Goal: Task Accomplishment & Management: Use online tool/utility

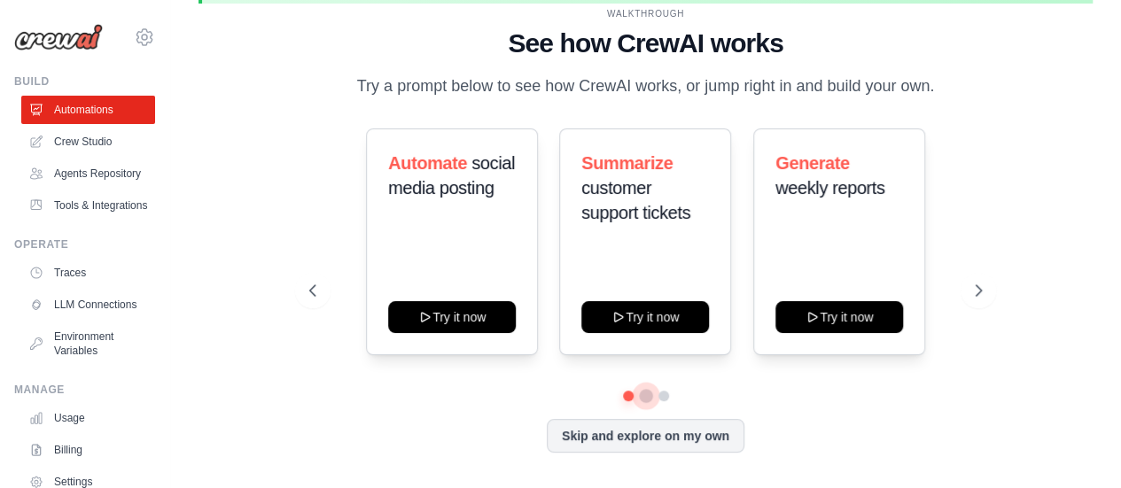
click at [649, 398] on button at bounding box center [646, 396] width 14 height 14
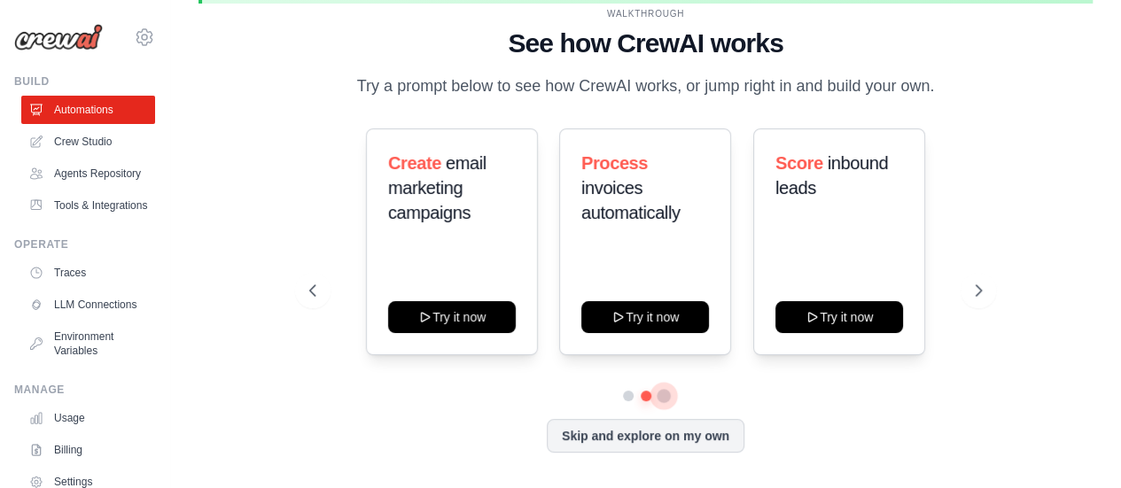
click at [668, 399] on button at bounding box center [664, 396] width 14 height 14
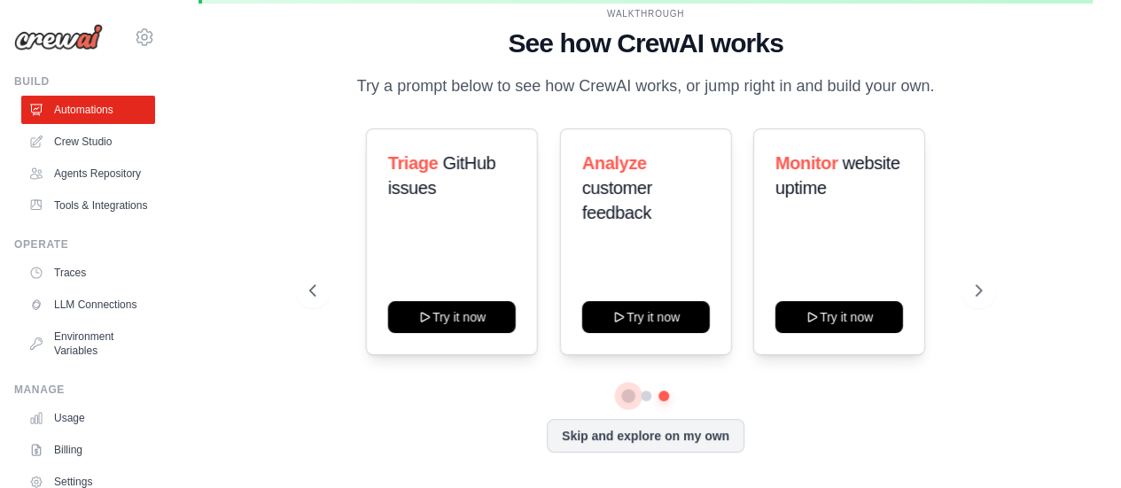
click at [624, 399] on button at bounding box center [628, 396] width 14 height 14
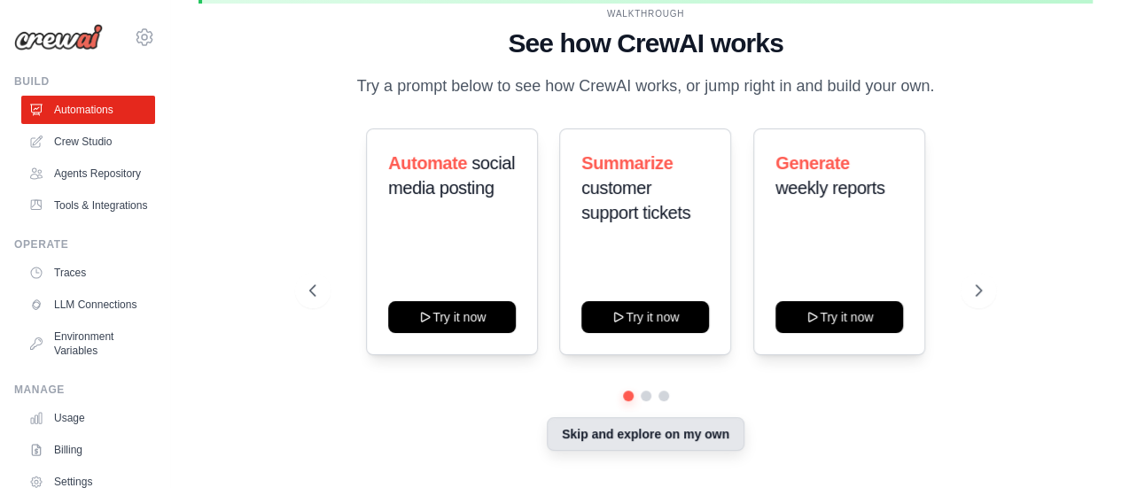
click at [596, 431] on button "Skip and explore on my own" at bounding box center [646, 434] width 198 height 34
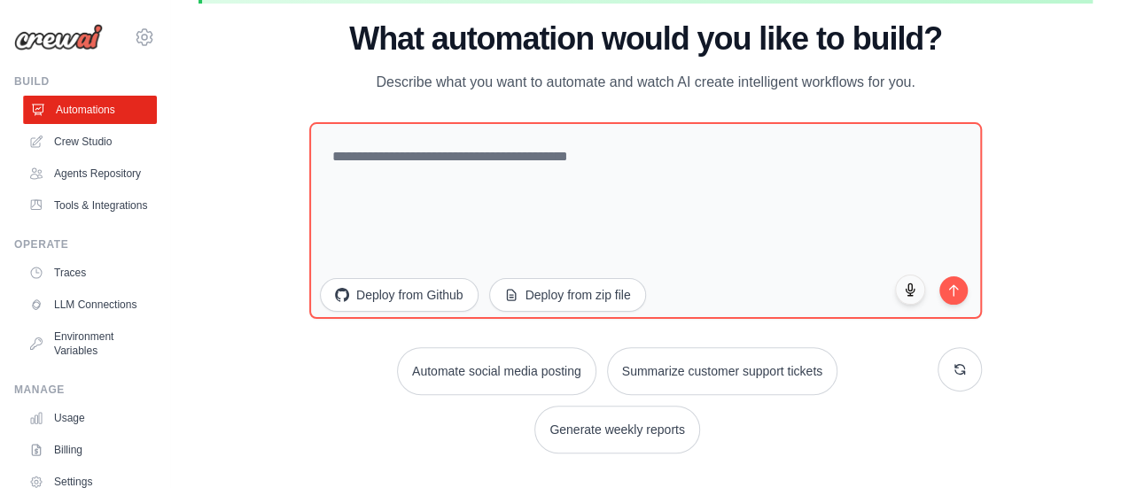
click at [79, 107] on link "Automations" at bounding box center [90, 110] width 134 height 28
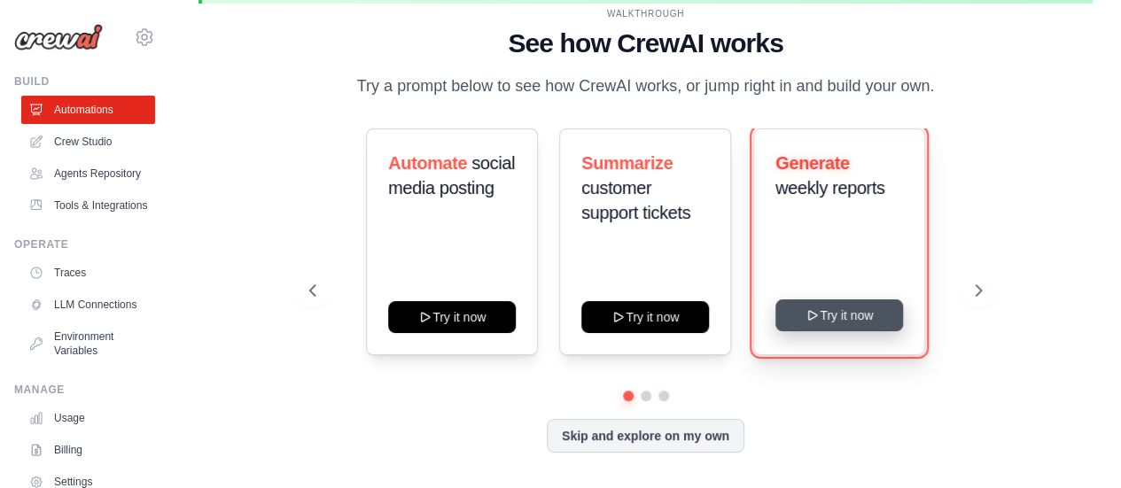
click at [804, 311] on button "Try it now" at bounding box center [839, 316] width 128 height 32
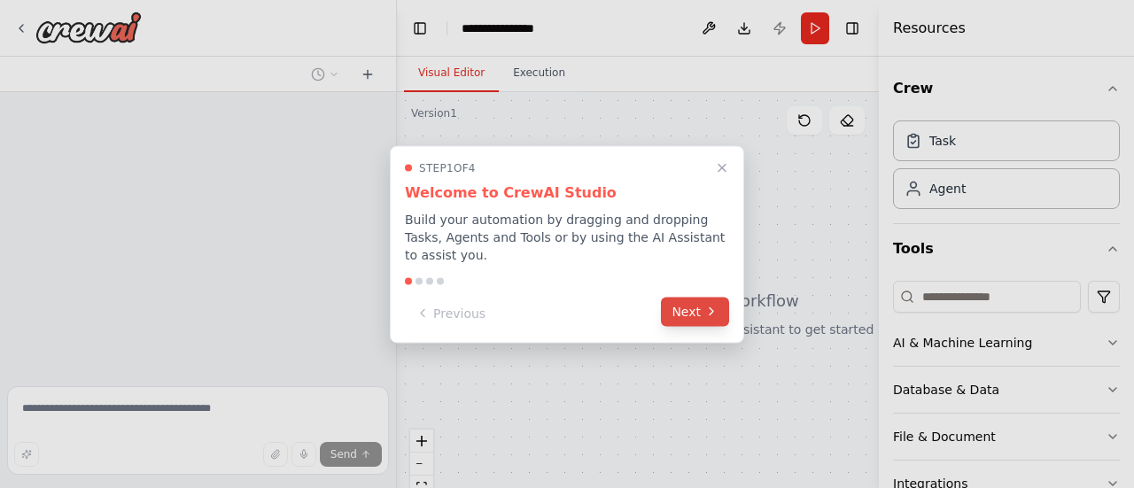
click at [714, 305] on icon at bounding box center [712, 312] width 14 height 14
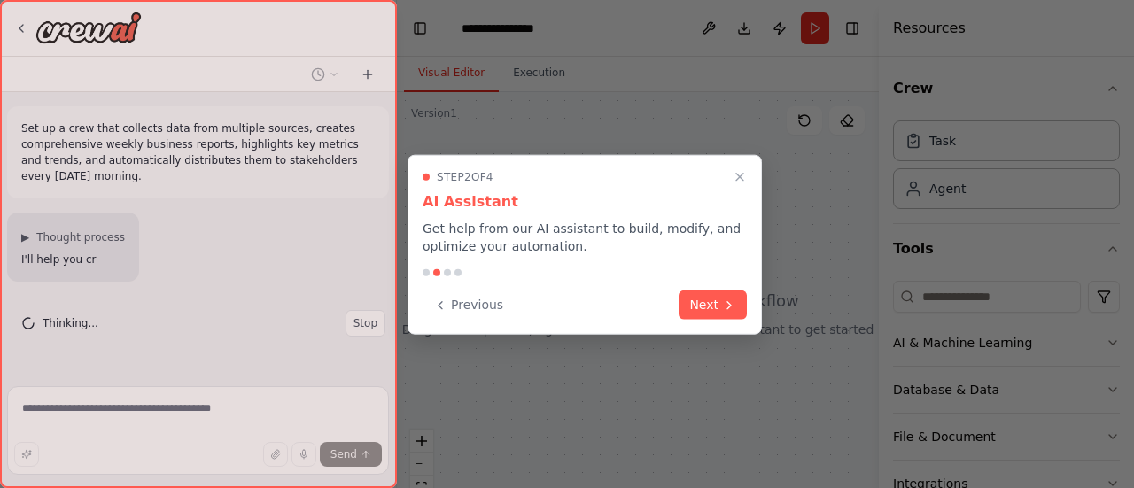
click at [714, 302] on button "Next" at bounding box center [713, 305] width 68 height 29
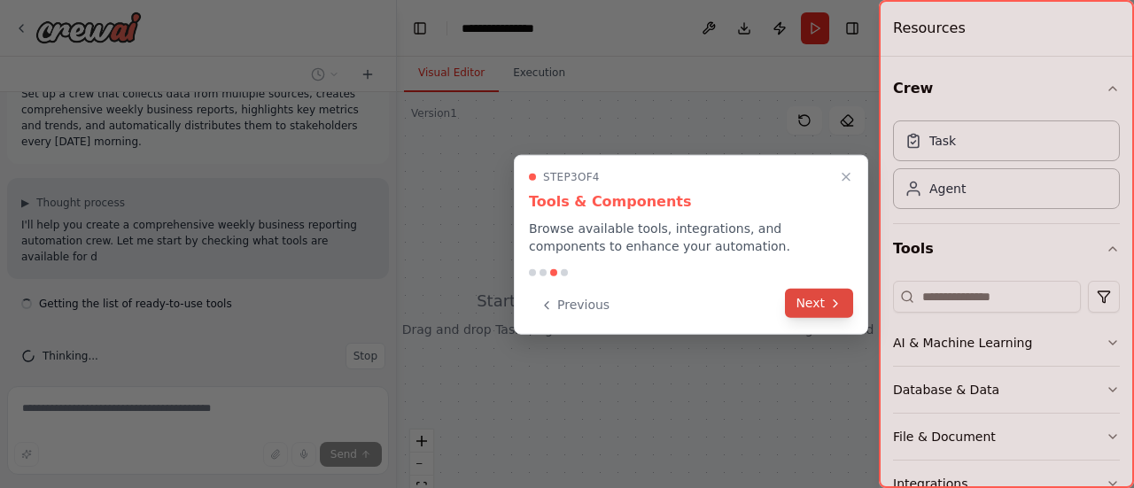
scroll to position [51, 0]
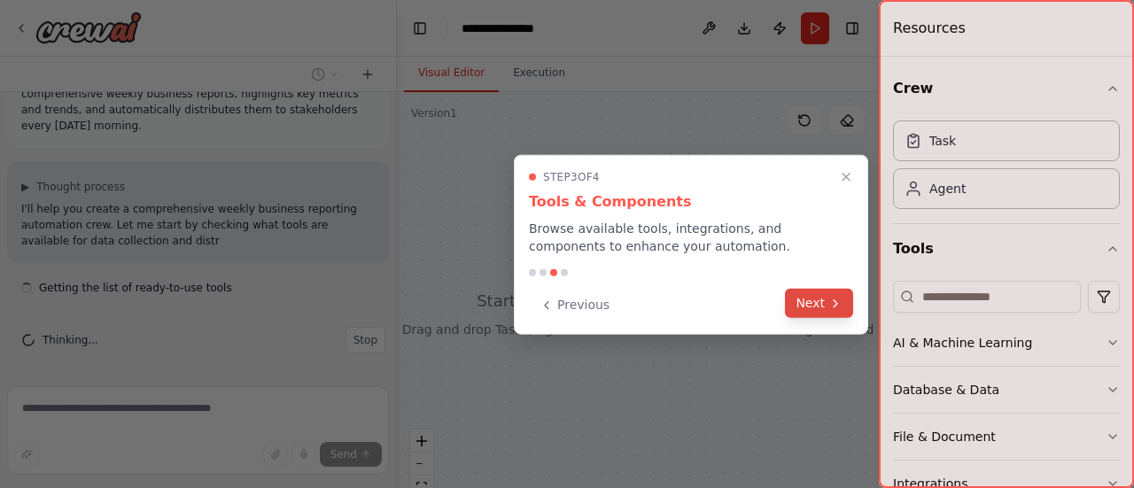
click at [815, 308] on button "Next" at bounding box center [819, 303] width 68 height 29
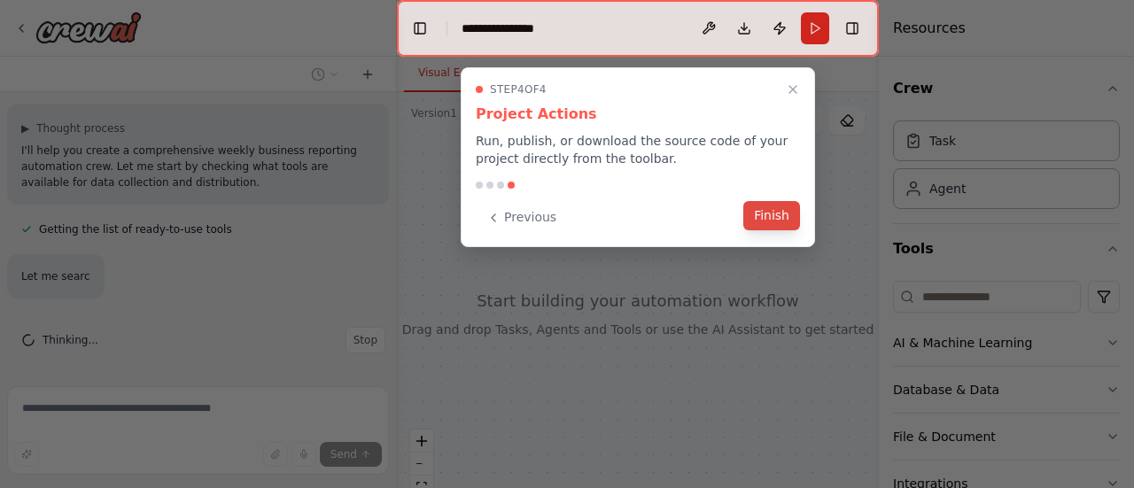
click at [788, 222] on button "Finish" at bounding box center [772, 215] width 57 height 29
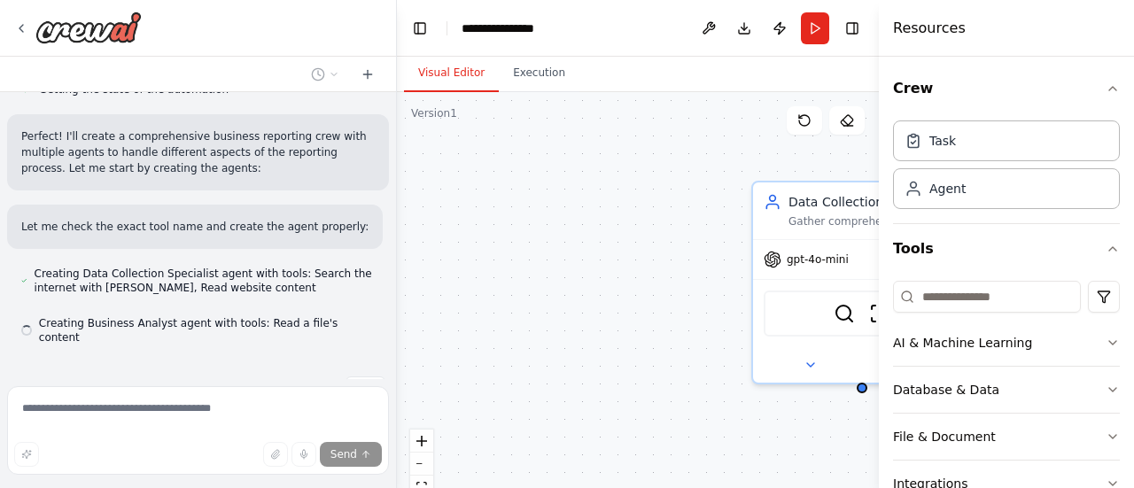
scroll to position [595, 0]
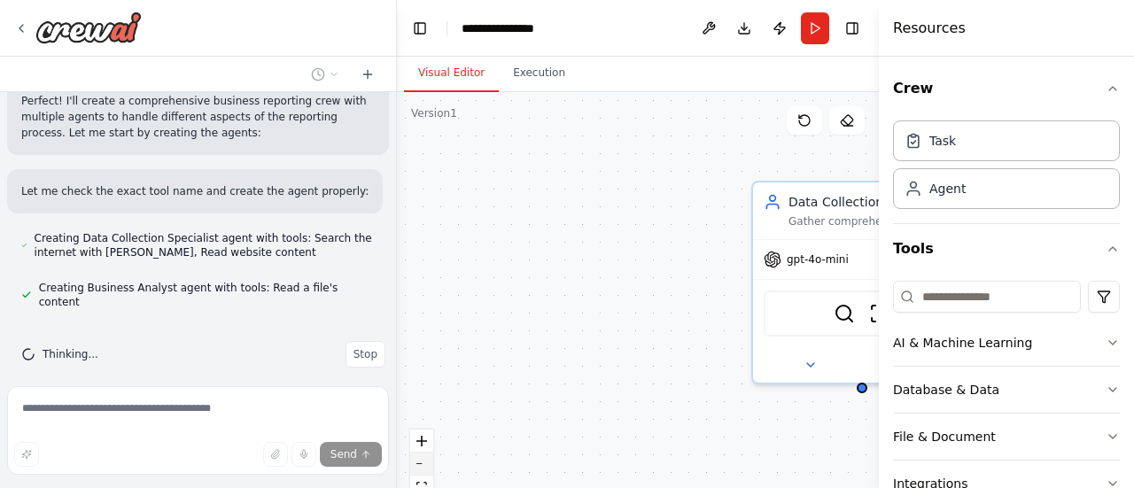
click at [431, 472] on button "zoom out" at bounding box center [421, 464] width 23 height 23
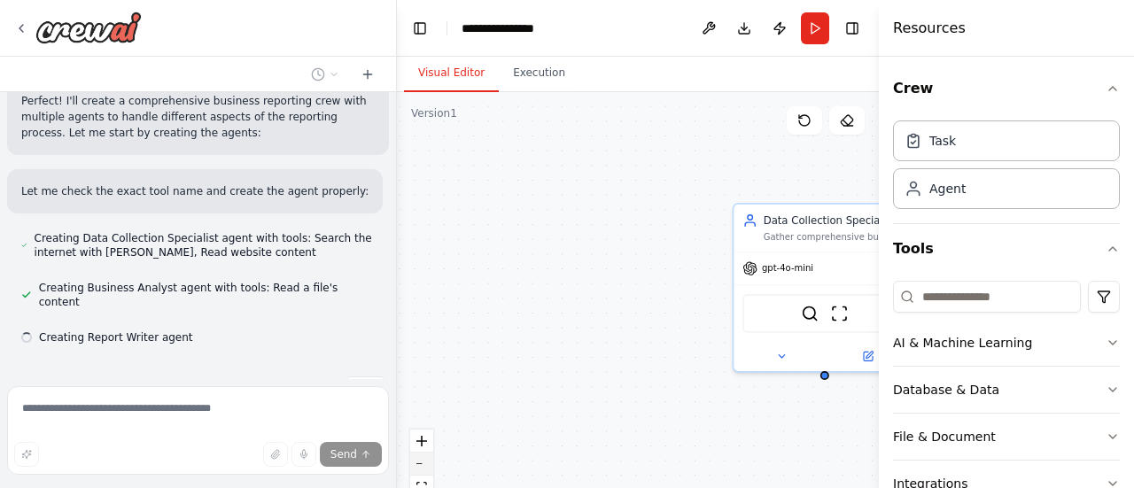
scroll to position [630, 0]
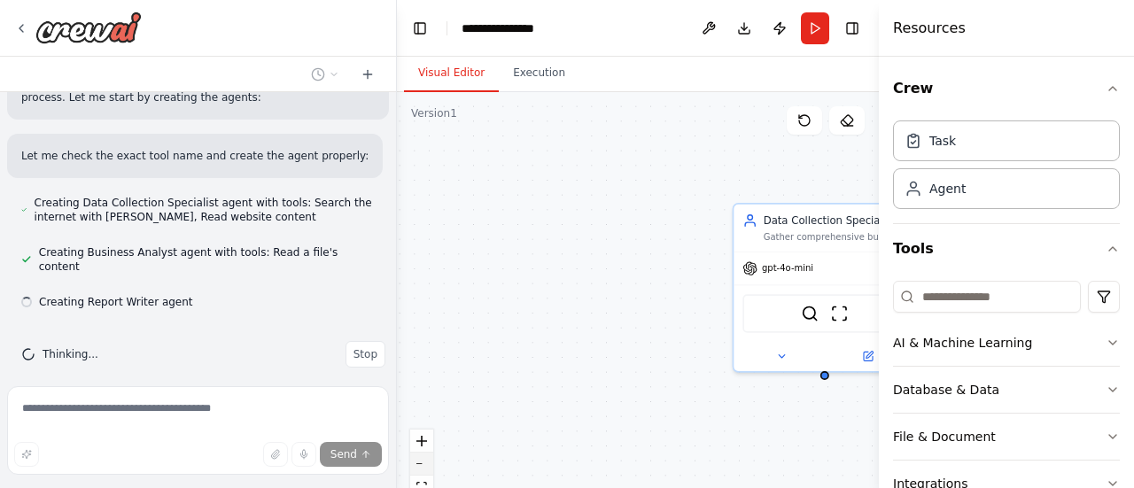
click at [425, 464] on icon "zoom out" at bounding box center [422, 465] width 11 height 2
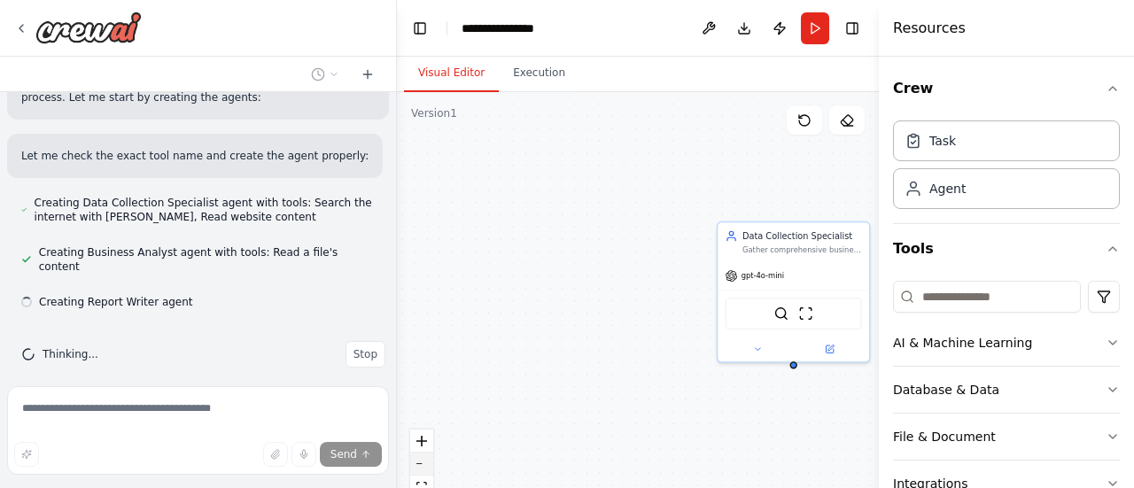
click at [425, 464] on icon "zoom out" at bounding box center [422, 465] width 11 height 2
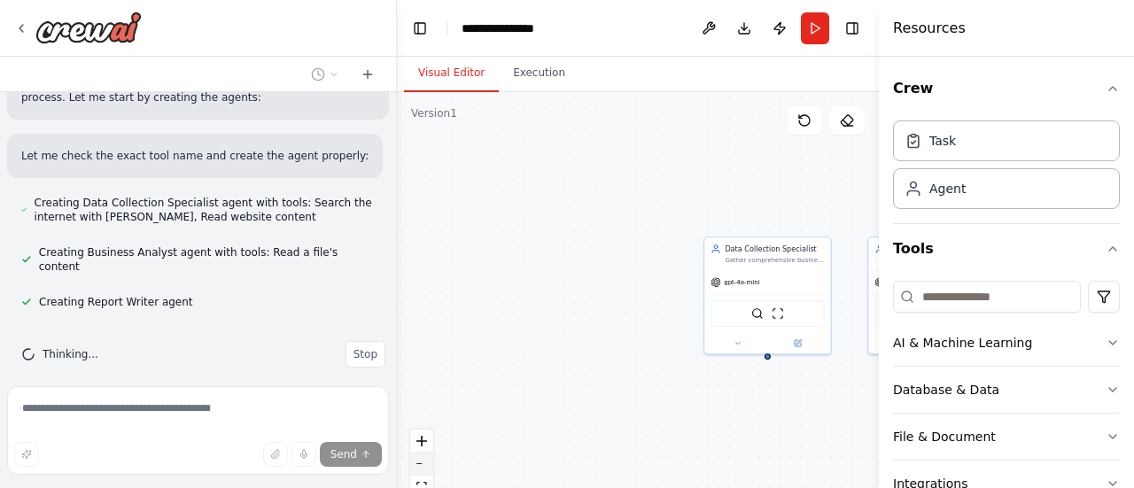
click at [425, 464] on icon "zoom out" at bounding box center [422, 465] width 11 height 2
click at [425, 463] on div "React Flow controls" at bounding box center [421, 476] width 23 height 92
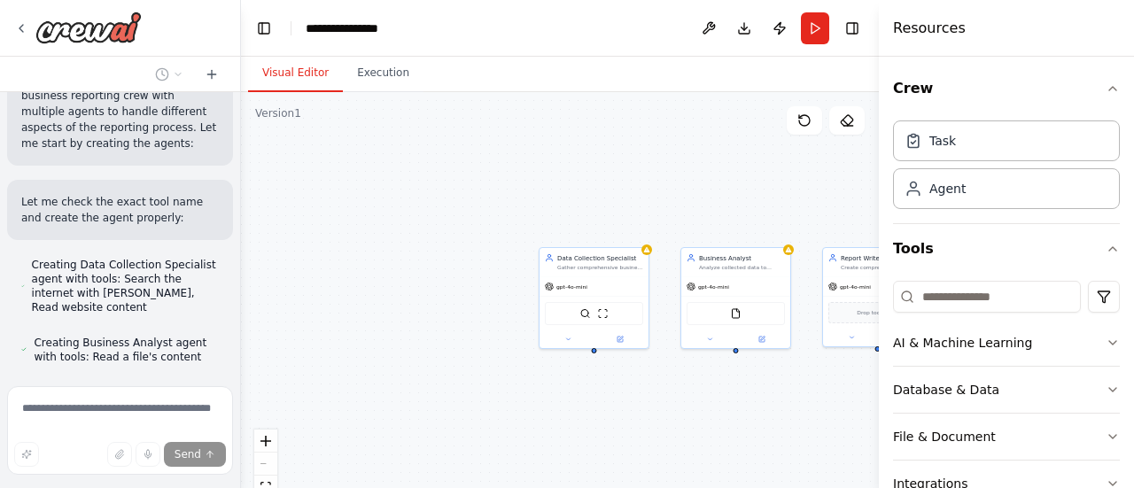
scroll to position [813, 0]
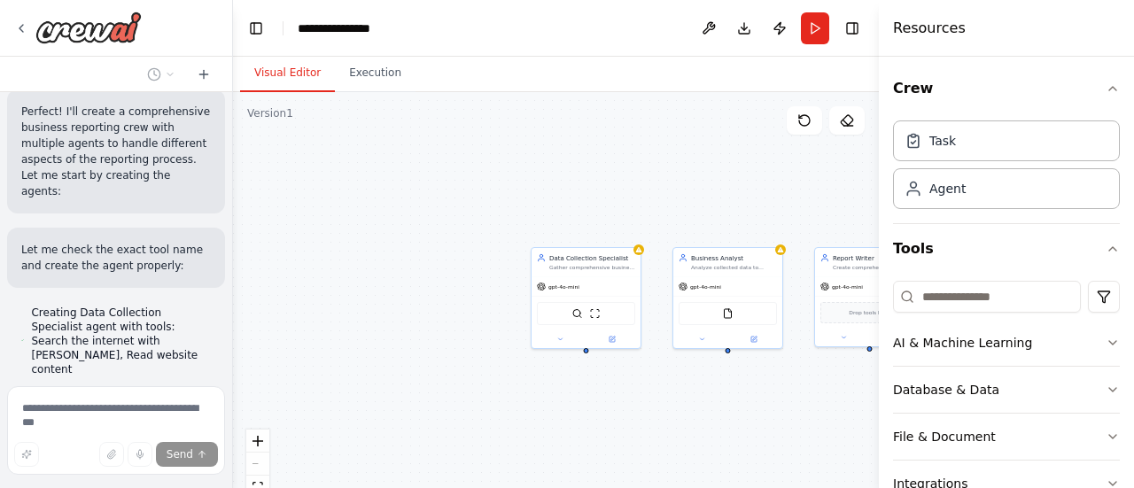
drag, startPoint x: 396, startPoint y: 246, endPoint x: 233, endPoint y: 235, distance: 163.5
click at [233, 235] on div "Set up a crew that collects data from multiple sources, creates comprehensive w…" at bounding box center [567, 244] width 1134 height 488
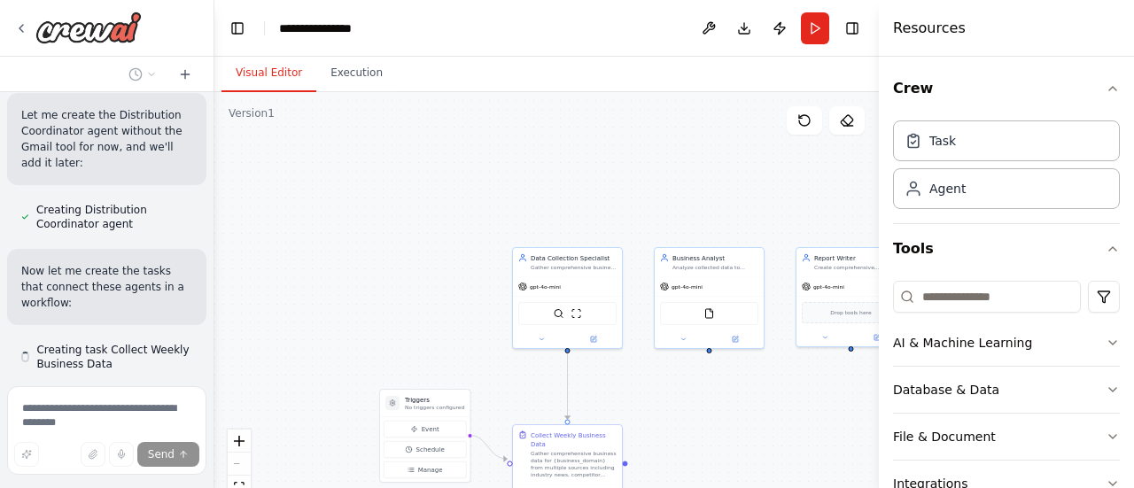
drag, startPoint x: 227, startPoint y: 354, endPoint x: 214, endPoint y: 279, distance: 75.5
click at [214, 279] on div "Set up a crew that collects data from multiple sources, creates comprehensive w…" at bounding box center [567, 244] width 1134 height 488
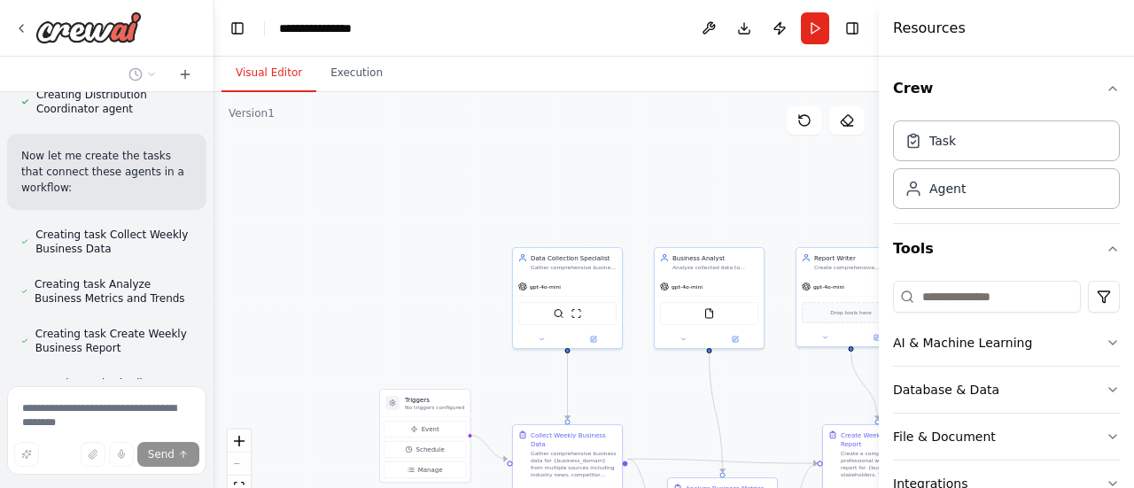
scroll to position [1440, 0]
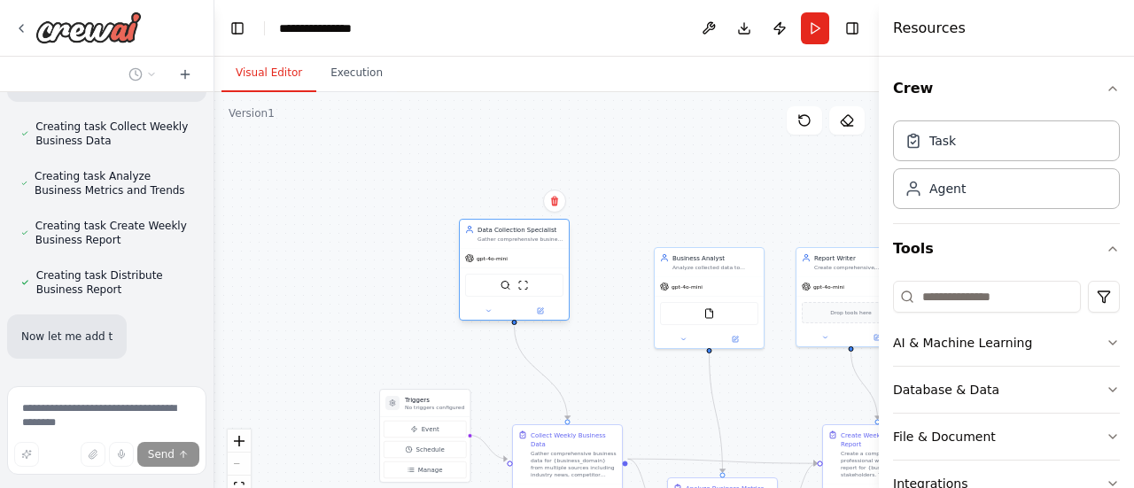
drag, startPoint x: 516, startPoint y: 334, endPoint x: 459, endPoint y: 308, distance: 62.6
click at [459, 308] on div "Data Collection Specialist Gather comprehensive business data from multiple sou…" at bounding box center [514, 270] width 111 height 102
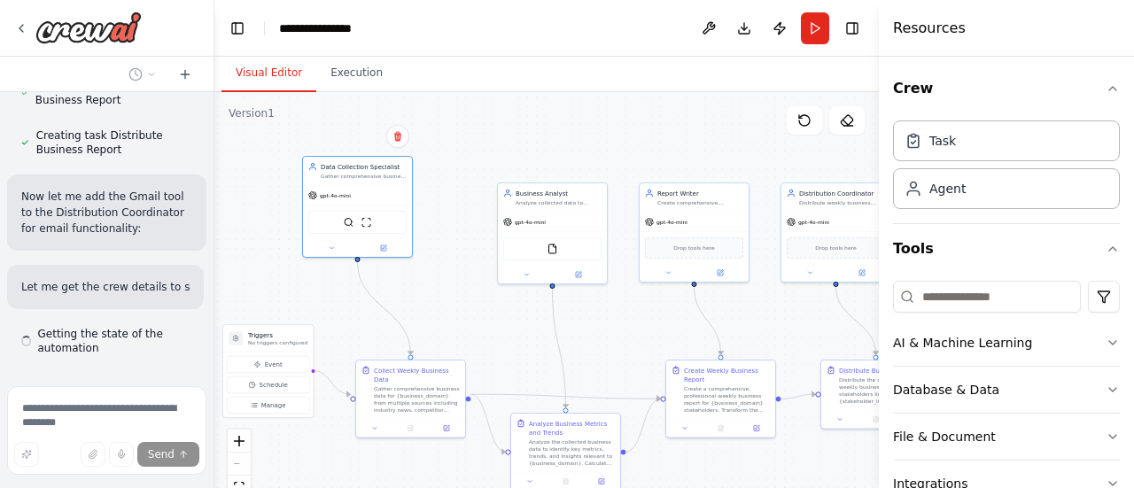
scroll to position [1655, 0]
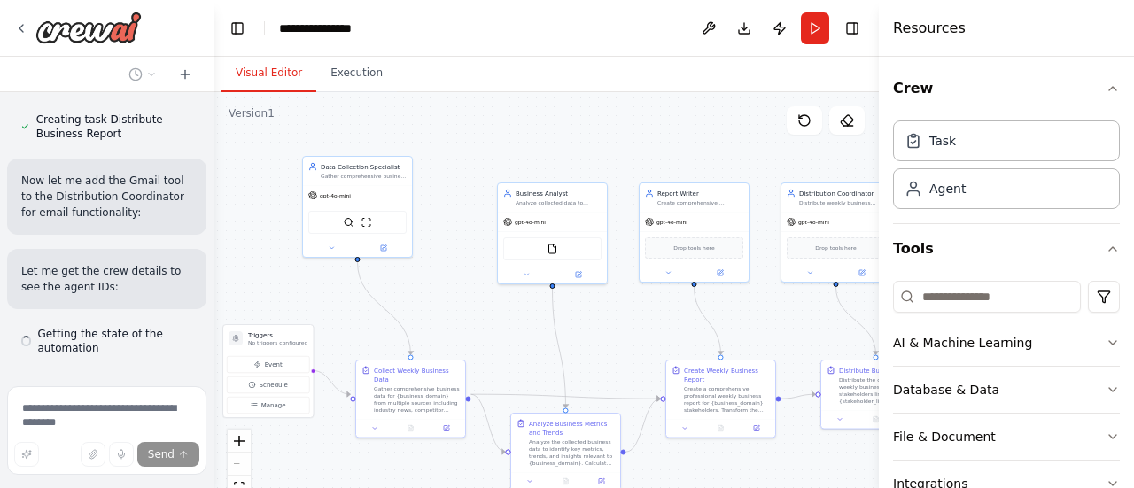
drag, startPoint x: 760, startPoint y: 193, endPoint x: 604, endPoint y: 129, distance: 169.7
click at [604, 129] on div ".deletable-edge-delete-btn { width: 20px; height: 20px; border: 0px solid #ffff…" at bounding box center [546, 313] width 665 height 443
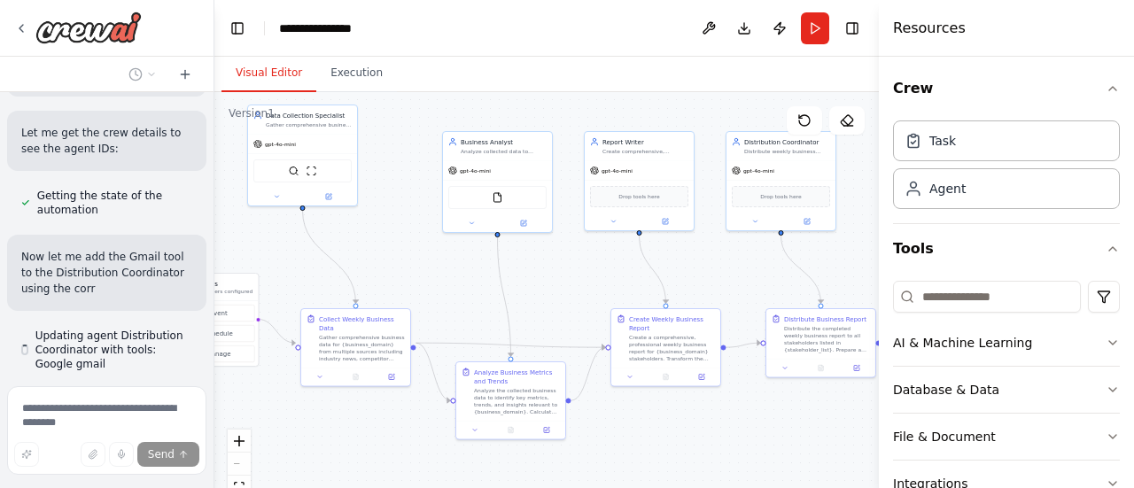
scroll to position [1809, 0]
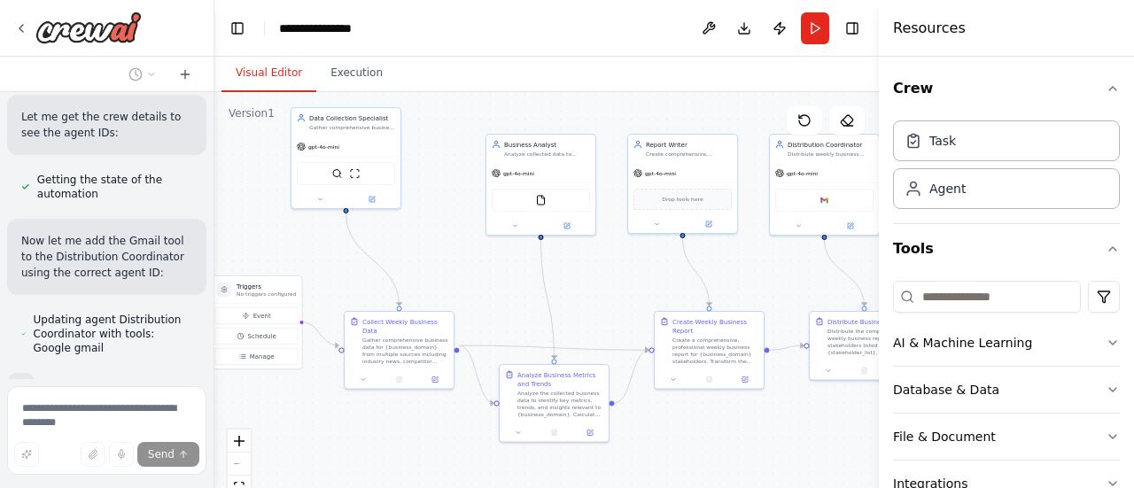
drag, startPoint x: 619, startPoint y: 355, endPoint x: 607, endPoint y: 307, distance: 50.1
click at [607, 307] on div ".deletable-edge-delete-btn { width: 20px; height: 20px; border: 0px solid #ffff…" at bounding box center [546, 313] width 665 height 443
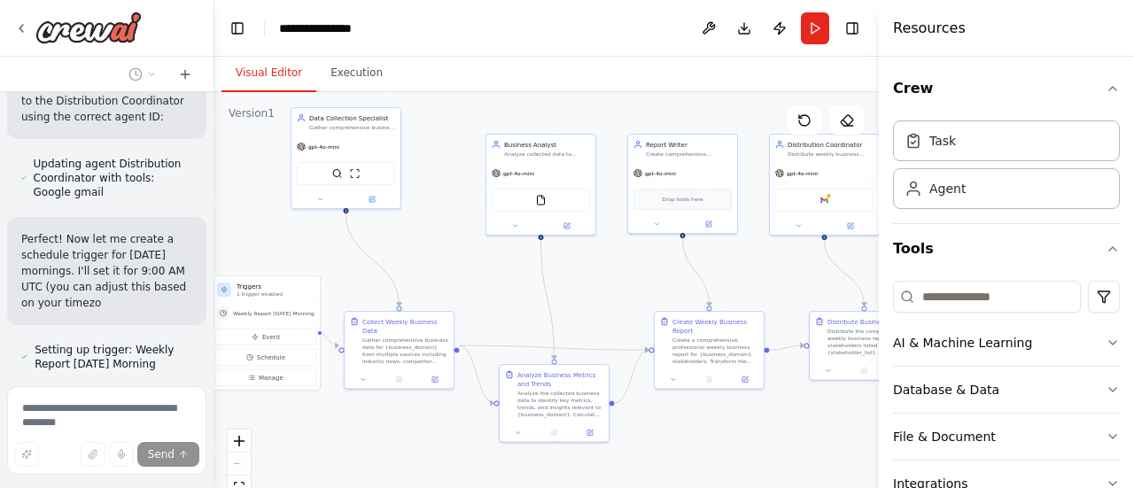
scroll to position [1981, 0]
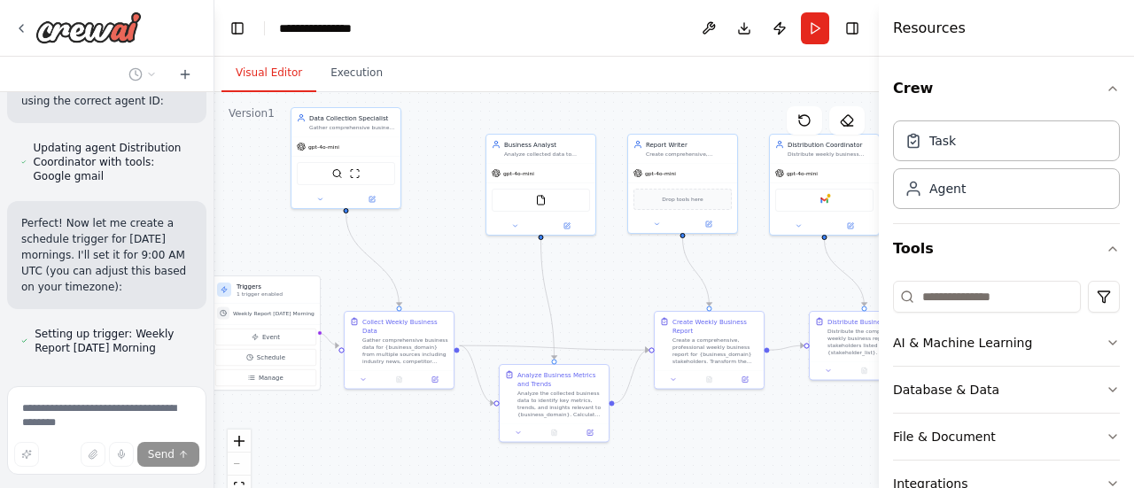
click at [444, 275] on div ".deletable-edge-delete-btn { width: 20px; height: 20px; border: 0px solid #ffff…" at bounding box center [546, 313] width 665 height 443
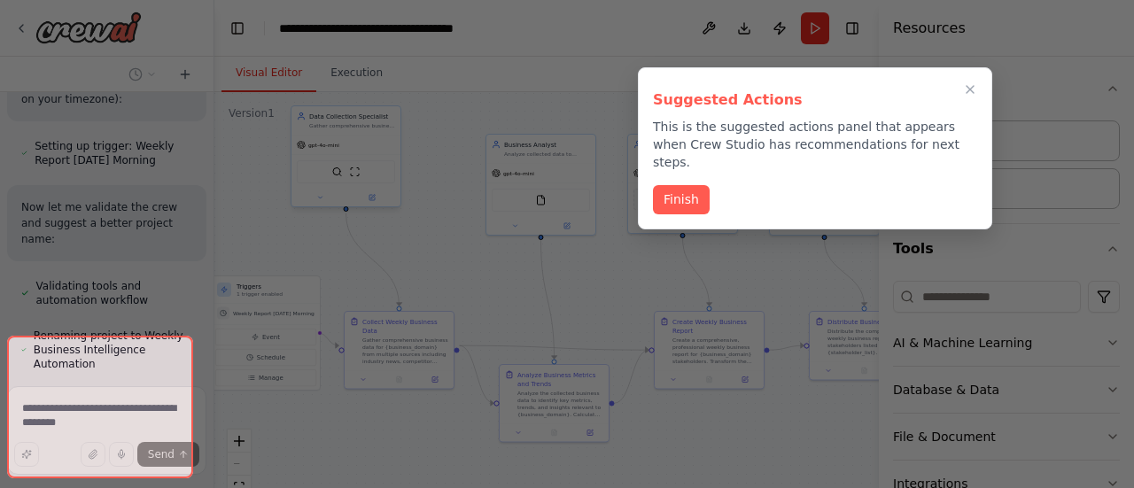
scroll to position [2211, 0]
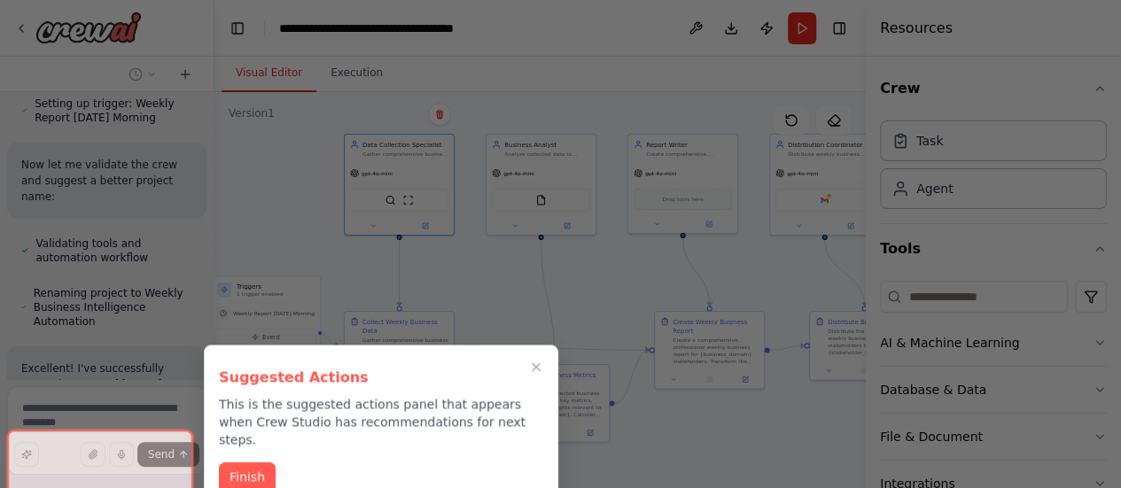
drag, startPoint x: 370, startPoint y: 136, endPoint x: 424, endPoint y: 162, distance: 60.2
click at [424, 162] on div "Set up a crew that collects data from multiple sources, creates comprehensive w…" at bounding box center [560, 244] width 1121 height 488
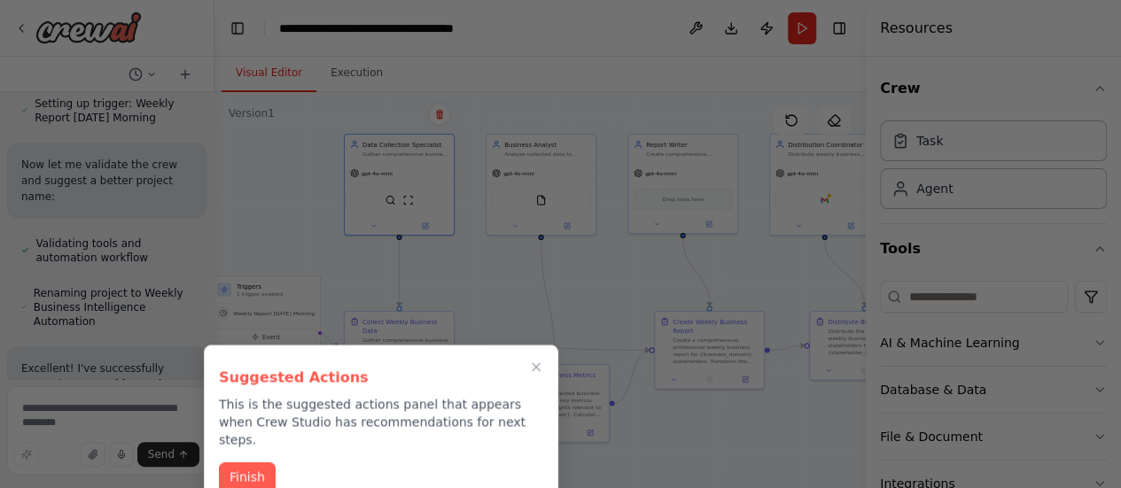
drag, startPoint x: 533, startPoint y: 163, endPoint x: 549, endPoint y: 163, distance: 16.0
click at [549, 163] on div at bounding box center [560, 244] width 1121 height 488
click at [258, 461] on button "Finish" at bounding box center [247, 475] width 57 height 29
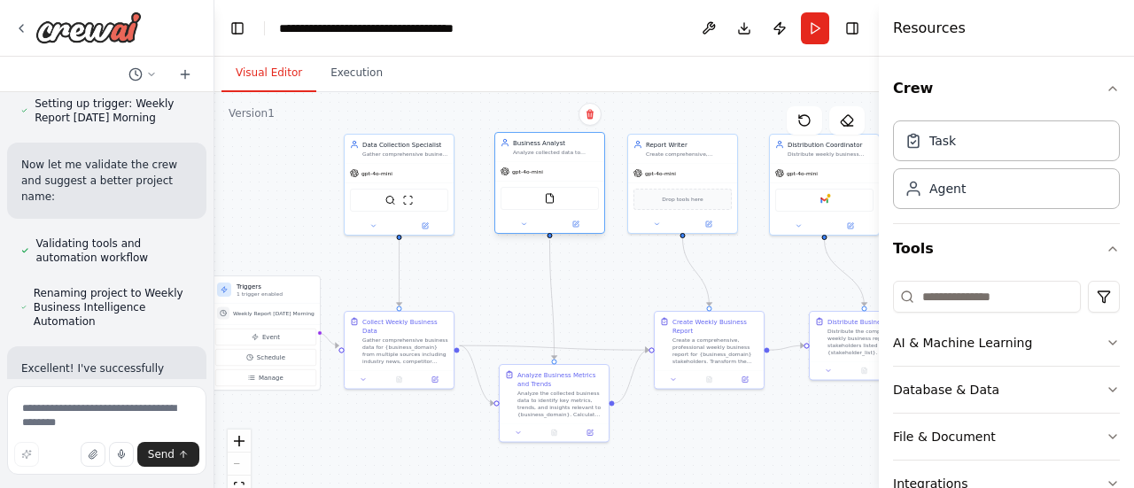
click at [548, 172] on div "gpt-4o-mini" at bounding box center [549, 171] width 109 height 19
click at [553, 169] on div "gpt-4o-mini" at bounding box center [549, 171] width 109 height 19
drag, startPoint x: 666, startPoint y: 175, endPoint x: 692, endPoint y: 170, distance: 26.1
click at [692, 170] on span "gpt-4o-mini" at bounding box center [687, 171] width 31 height 7
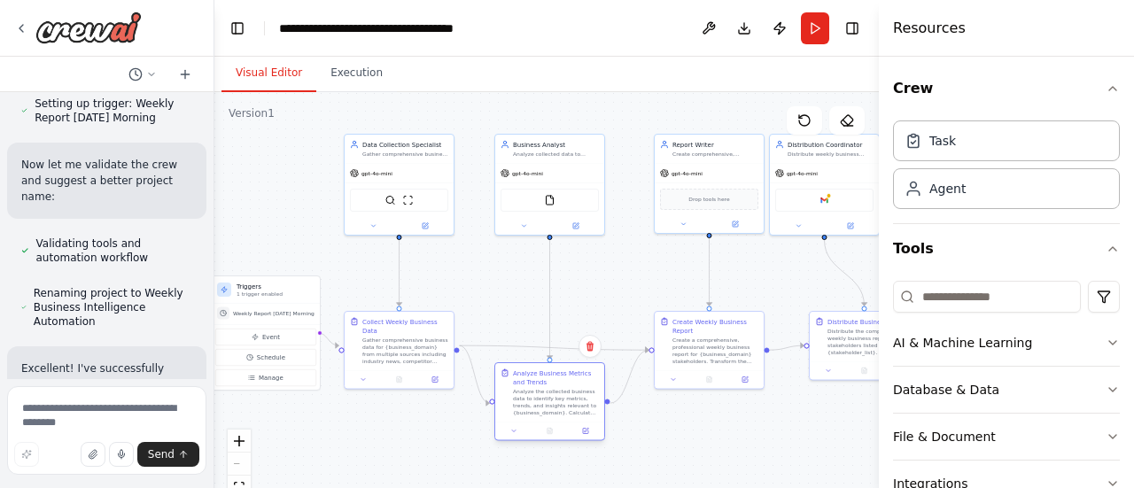
click at [594, 382] on div "Analyze Business Metrics and Trends" at bounding box center [556, 378] width 86 height 18
click at [422, 446] on div ".deletable-edge-delete-btn { width: 20px; height: 20px; border: 0px solid #ffff…" at bounding box center [546, 313] width 665 height 443
click at [1106, 87] on icon "button" at bounding box center [1113, 89] width 14 height 14
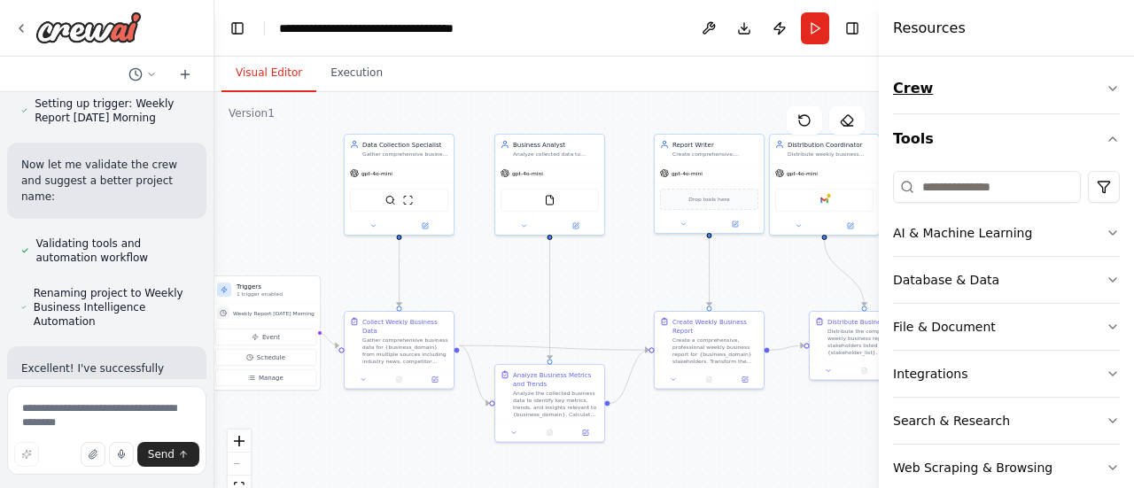
click at [1110, 87] on icon "button" at bounding box center [1113, 89] width 7 height 4
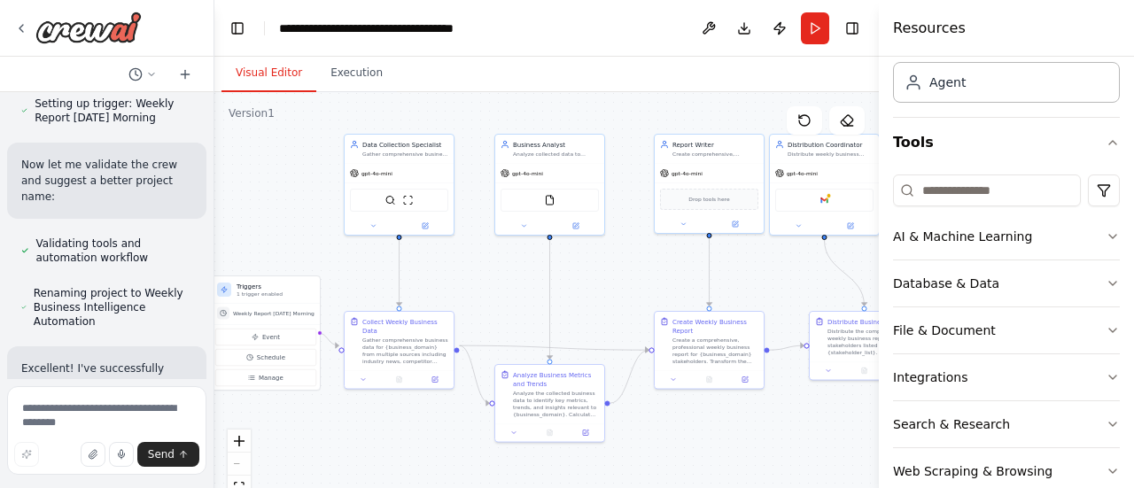
scroll to position [105, 0]
click at [1106, 137] on icon "button" at bounding box center [1113, 144] width 14 height 14
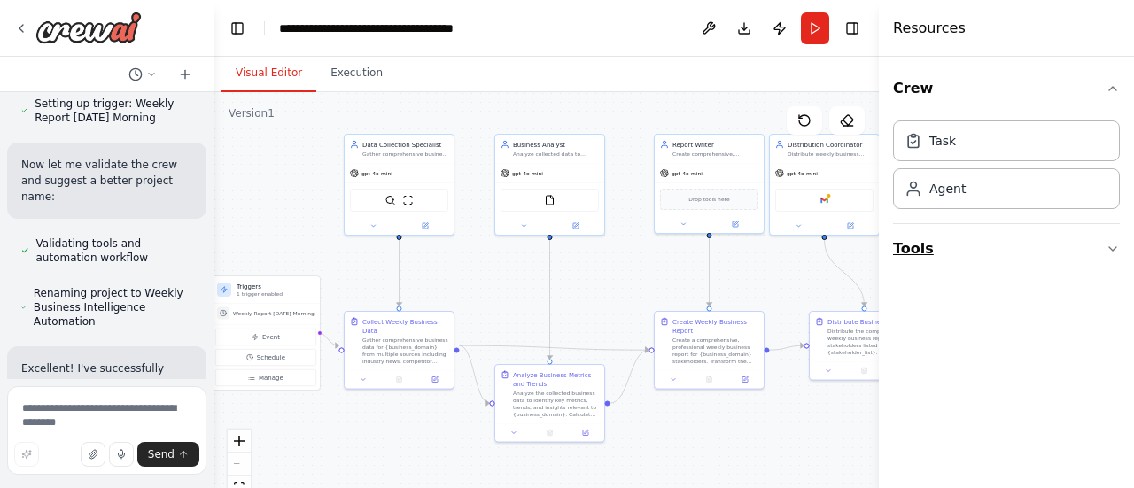
click at [1096, 240] on button "Tools" at bounding box center [1006, 249] width 227 height 50
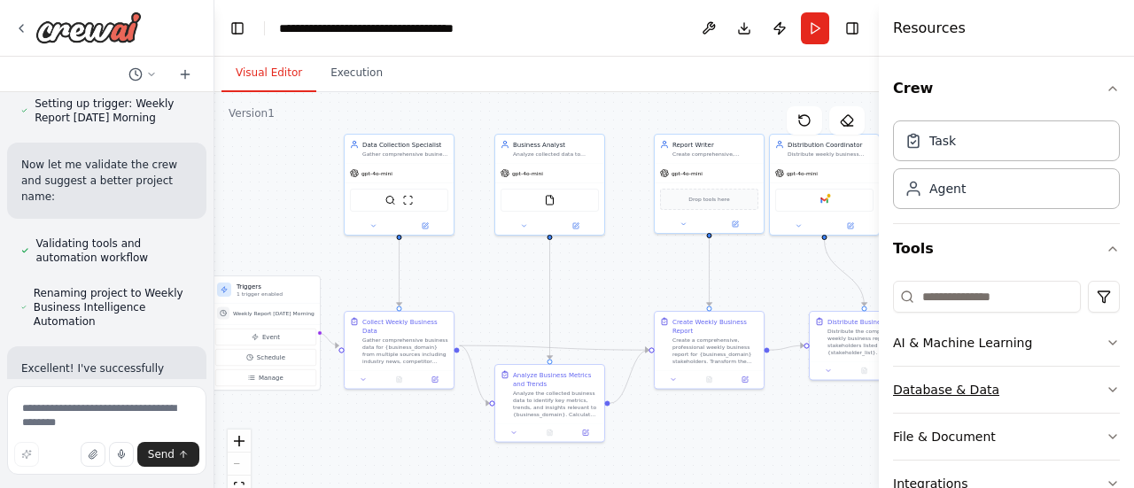
scroll to position [83, 0]
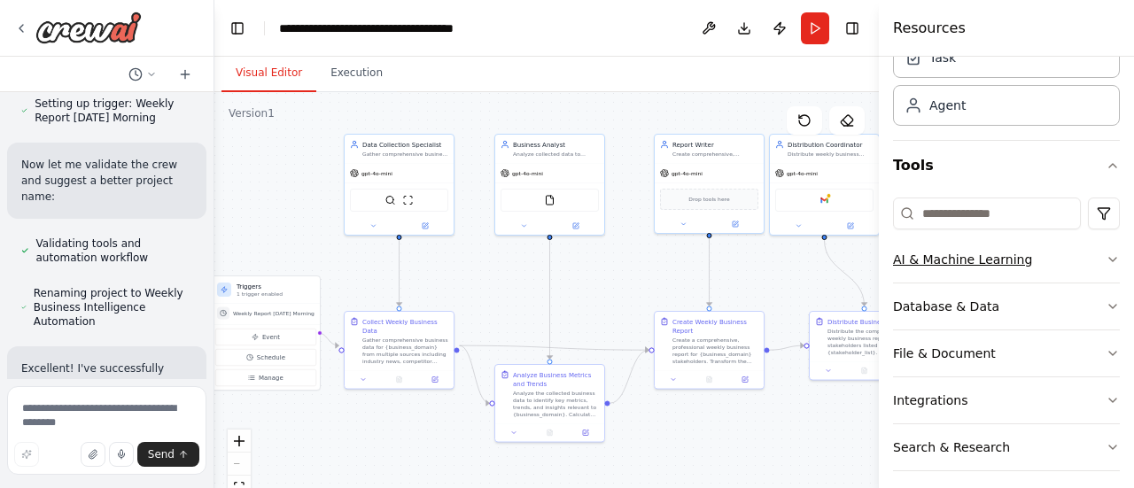
click at [1076, 267] on button "AI & Machine Learning" at bounding box center [1006, 260] width 227 height 46
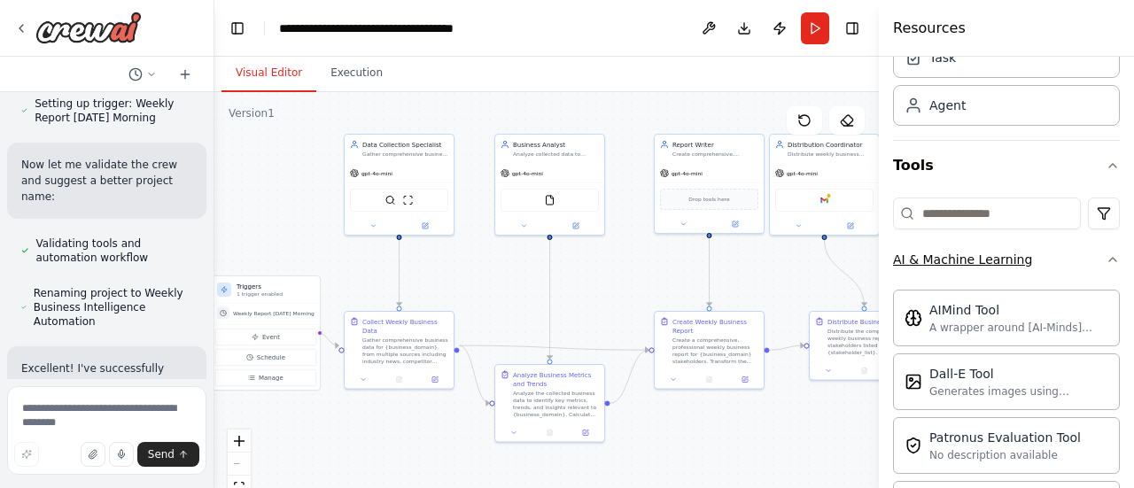
click at [1076, 267] on button "AI & Machine Learning" at bounding box center [1006, 260] width 227 height 46
